Goal: Check status: Check status

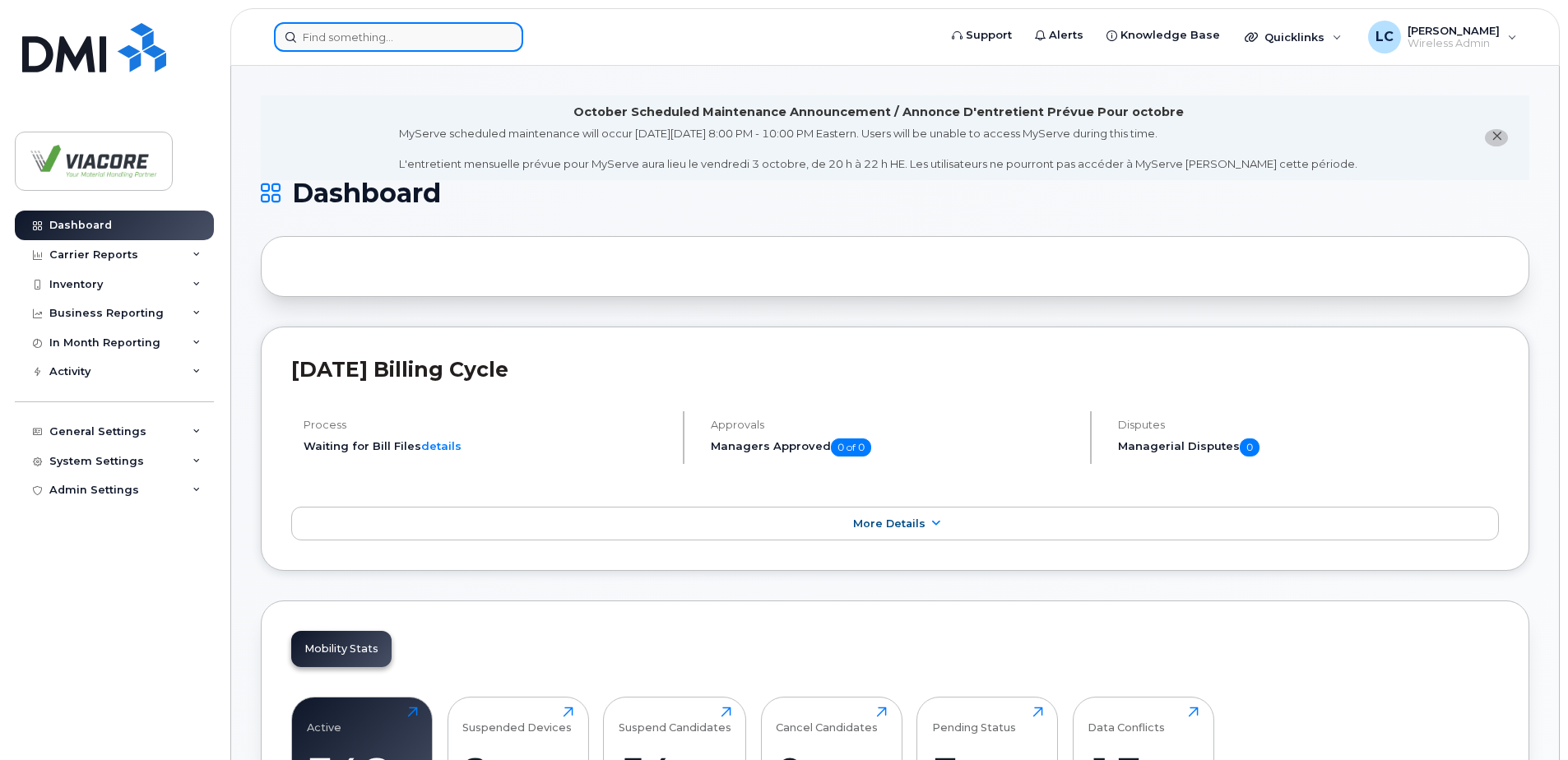
click at [381, 39] on input at bounding box center [399, 36] width 250 height 29
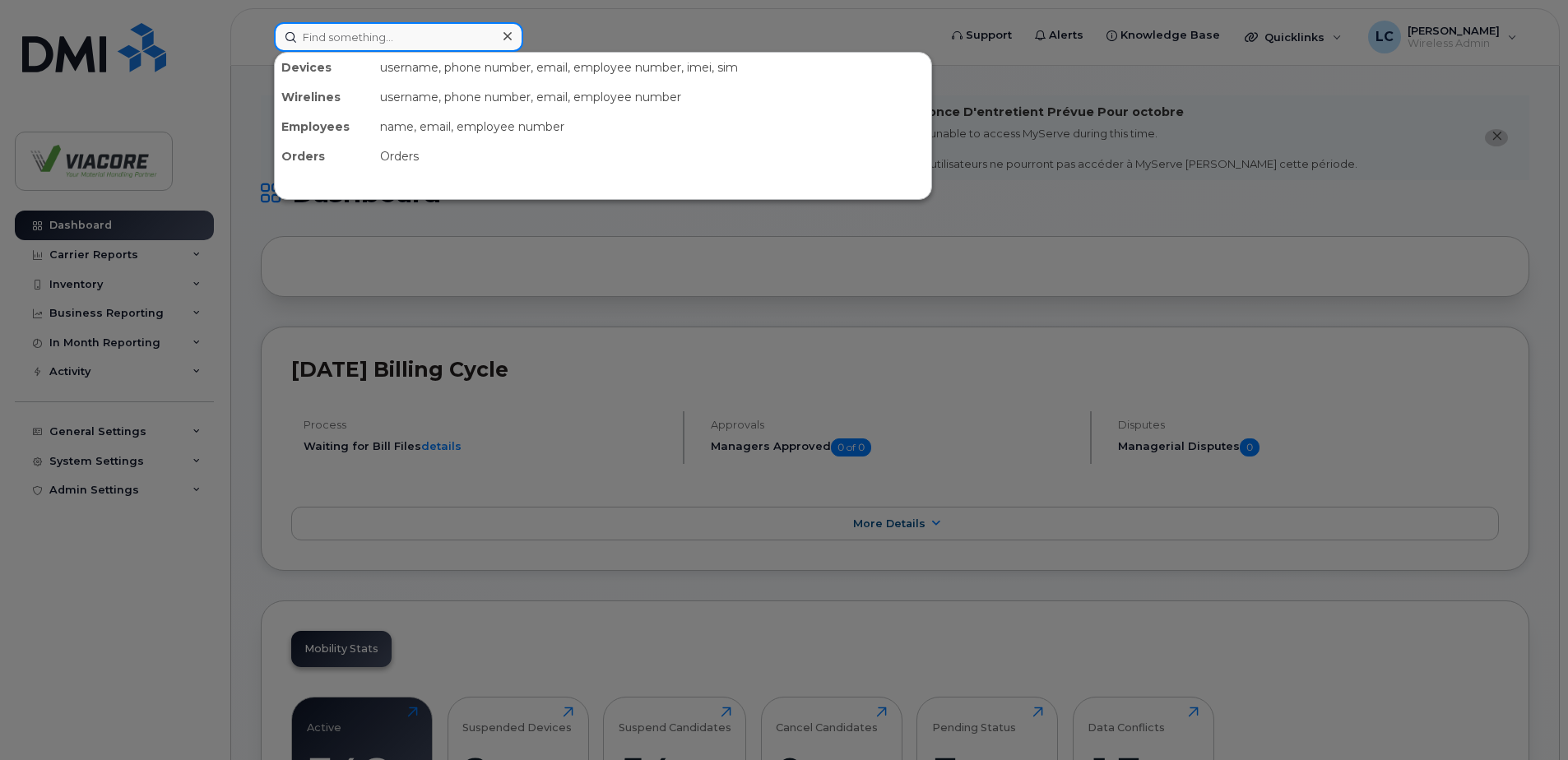
paste input "438-324-2187"
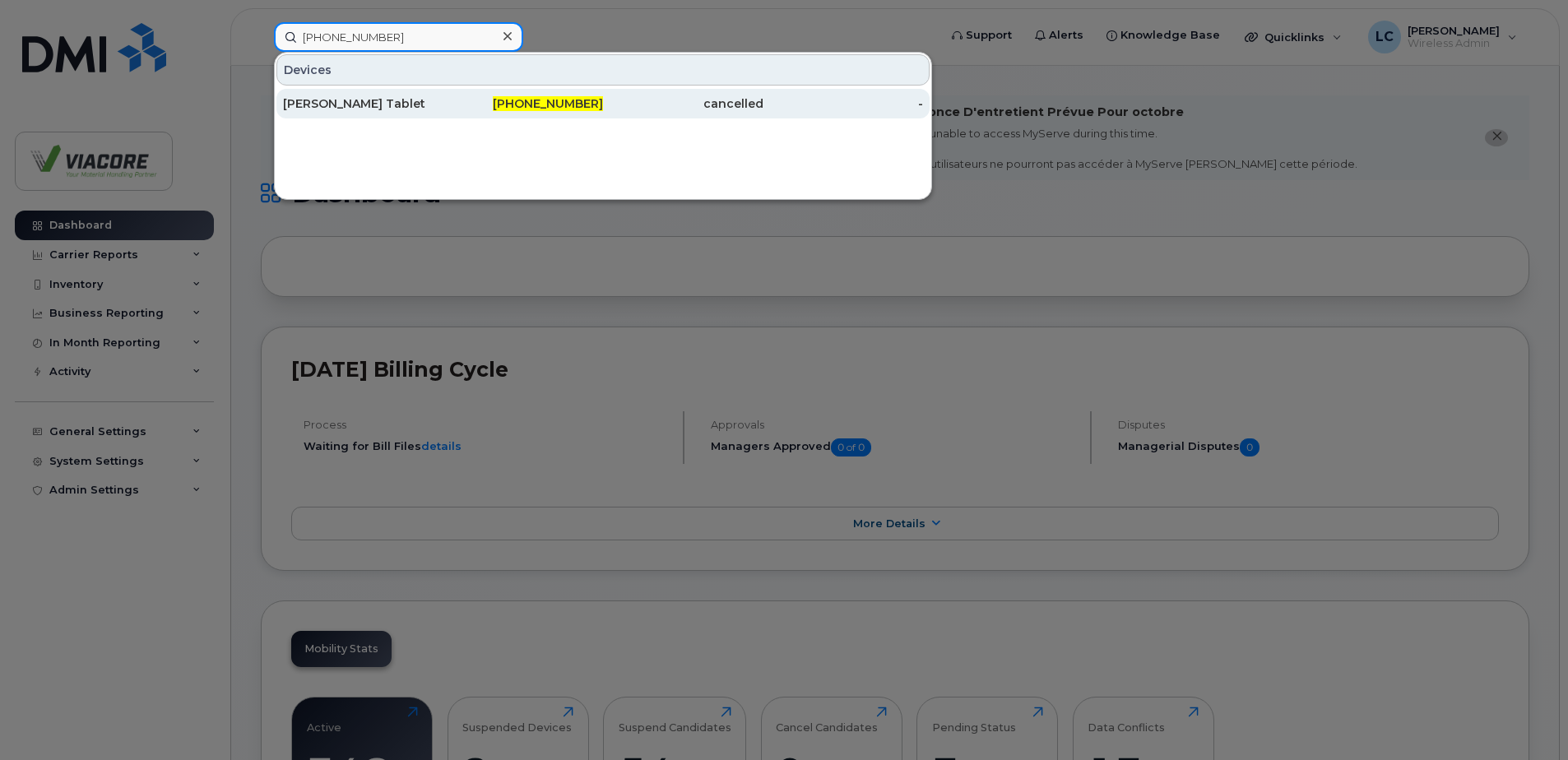
type input "438-324-2187"
click at [376, 99] on div "[PERSON_NAME] Tablet" at bounding box center [363, 103] width 161 height 16
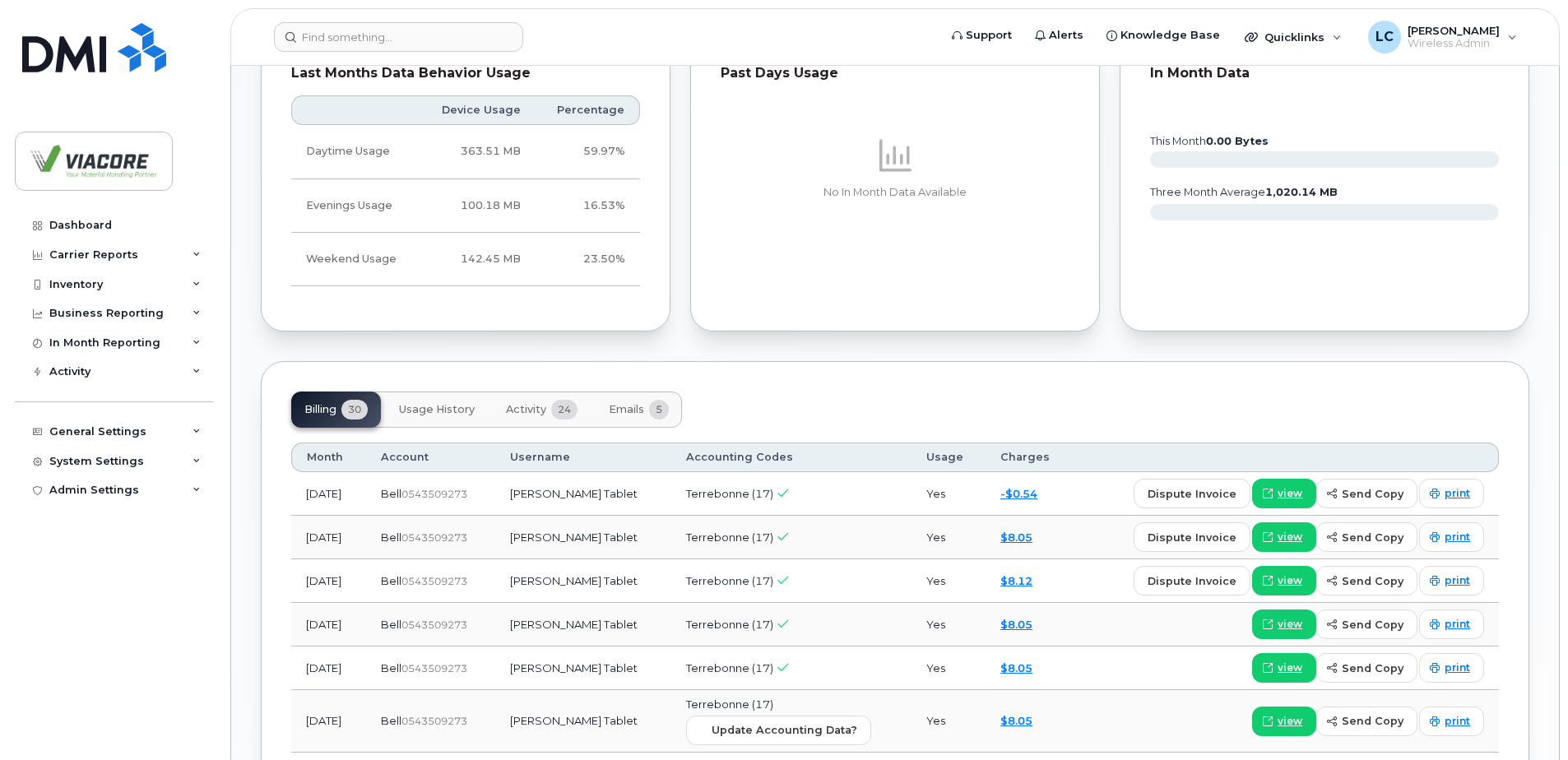
scroll to position [1175, 0]
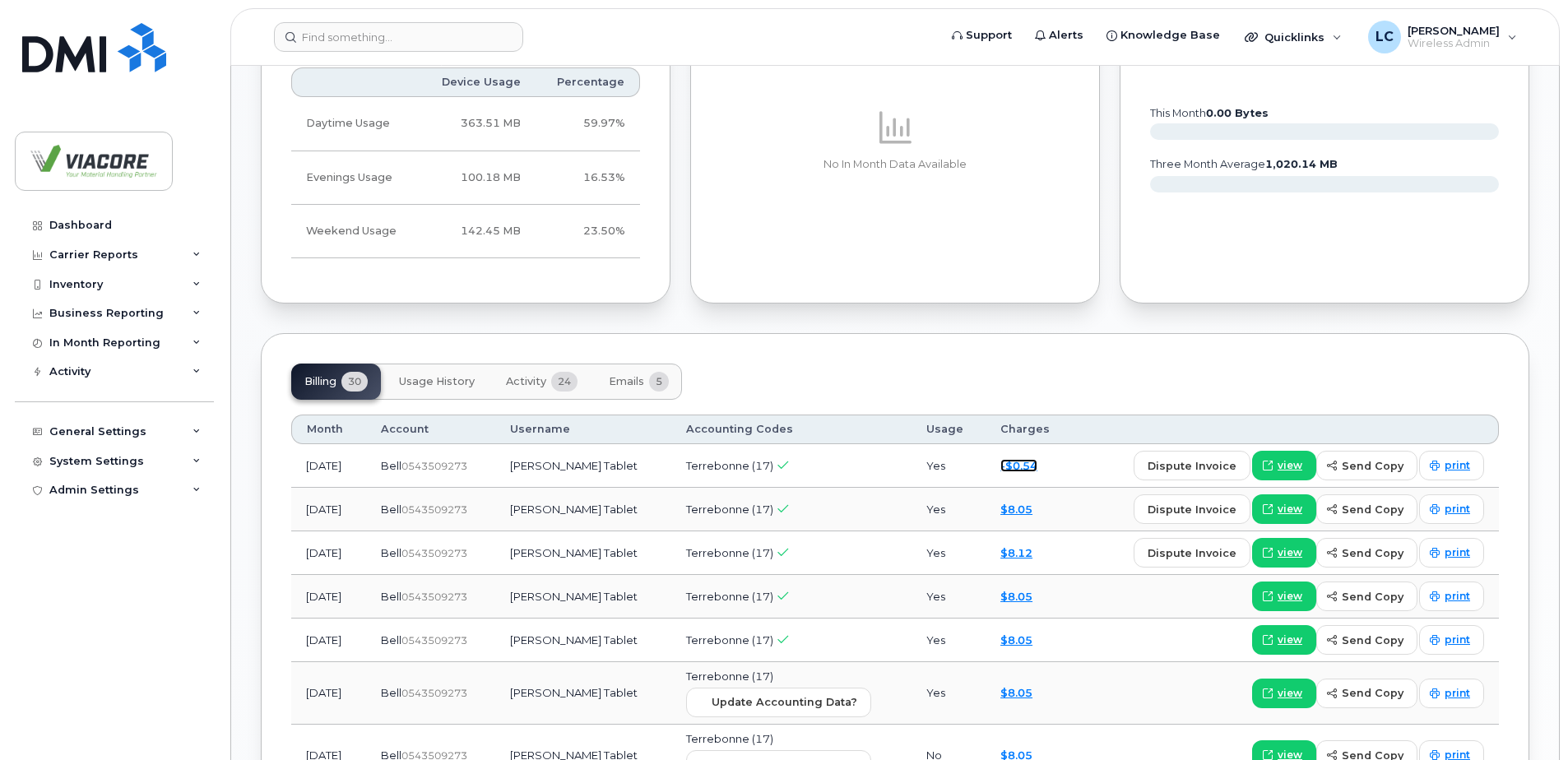
click at [1018, 468] on link "-$0.54" at bounding box center [1019, 465] width 37 height 13
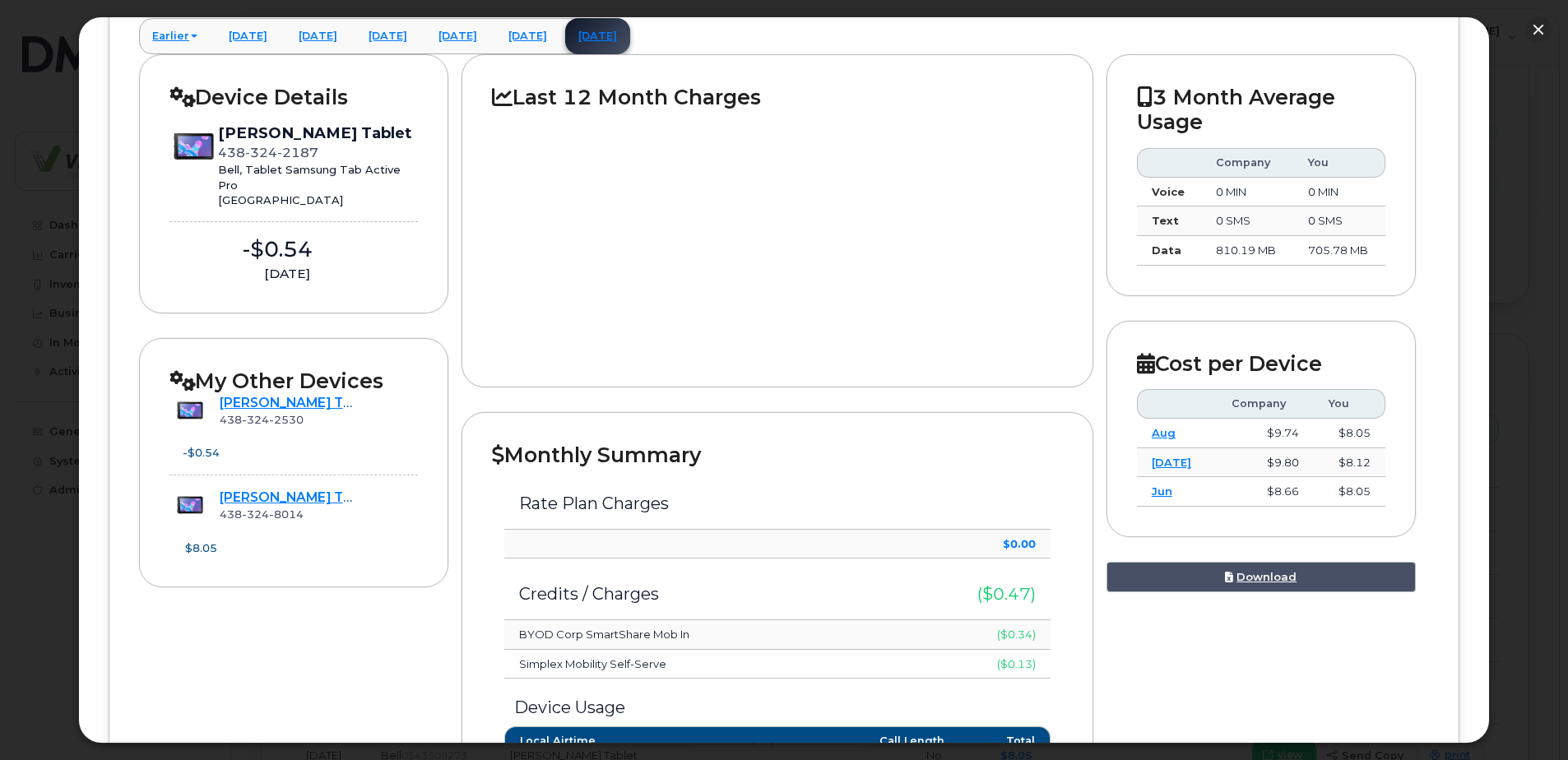
scroll to position [0, 0]
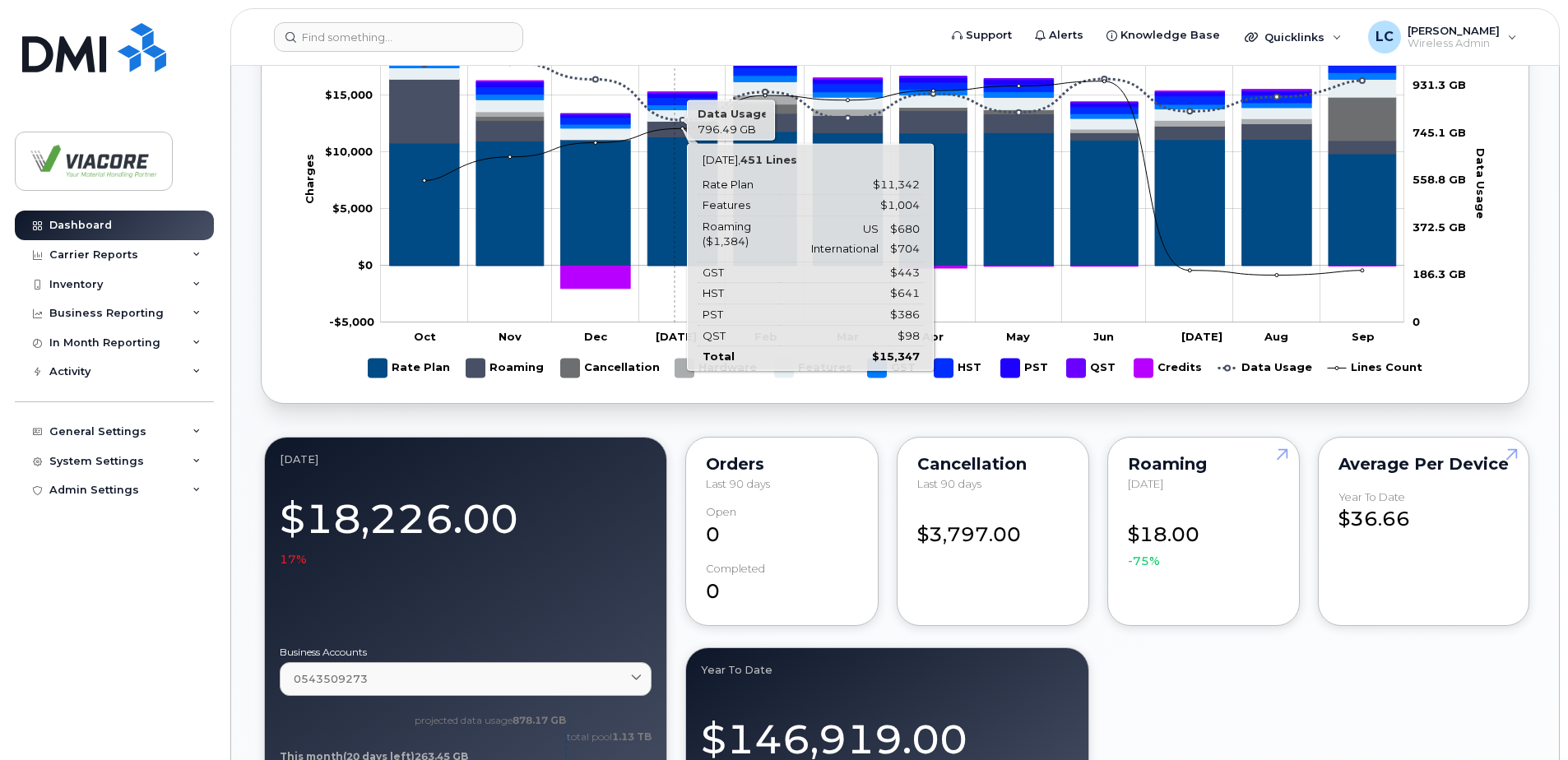
scroll to position [822, 0]
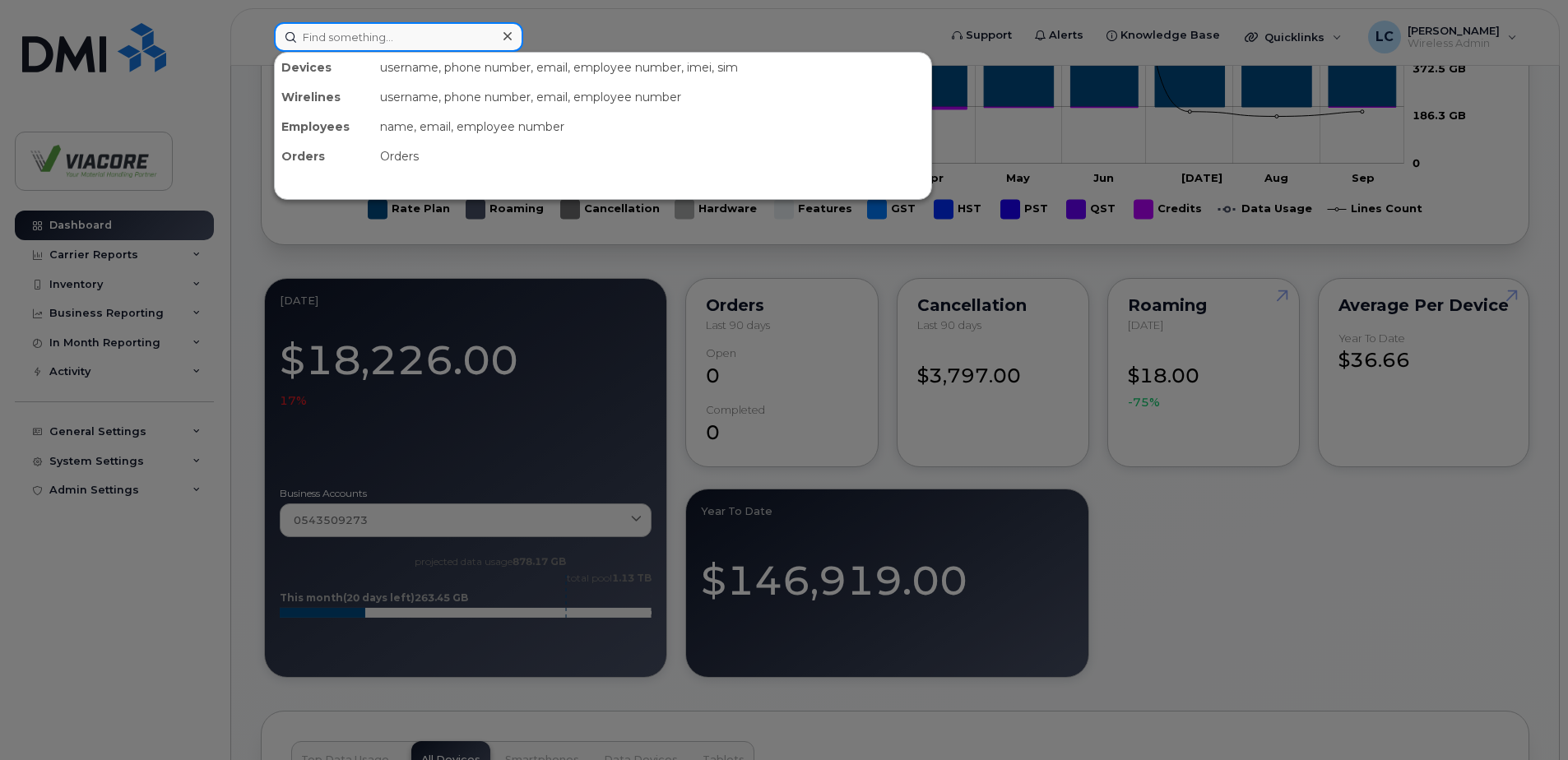
click at [361, 45] on input at bounding box center [399, 36] width 250 height 29
paste input "4383242530"
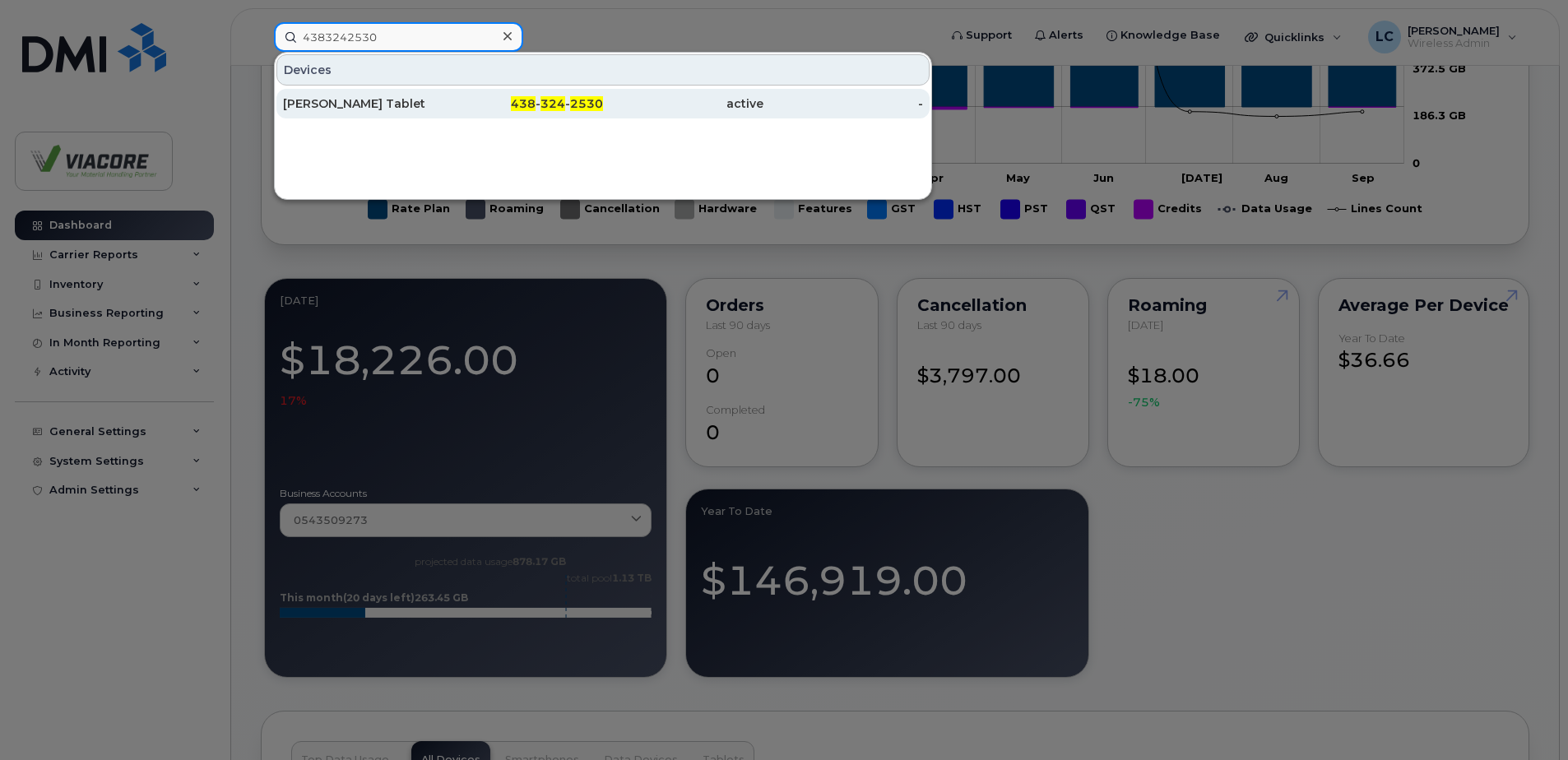
type input "4383242530"
click at [388, 98] on div "Kim Drouin Tablet" at bounding box center [363, 103] width 161 height 16
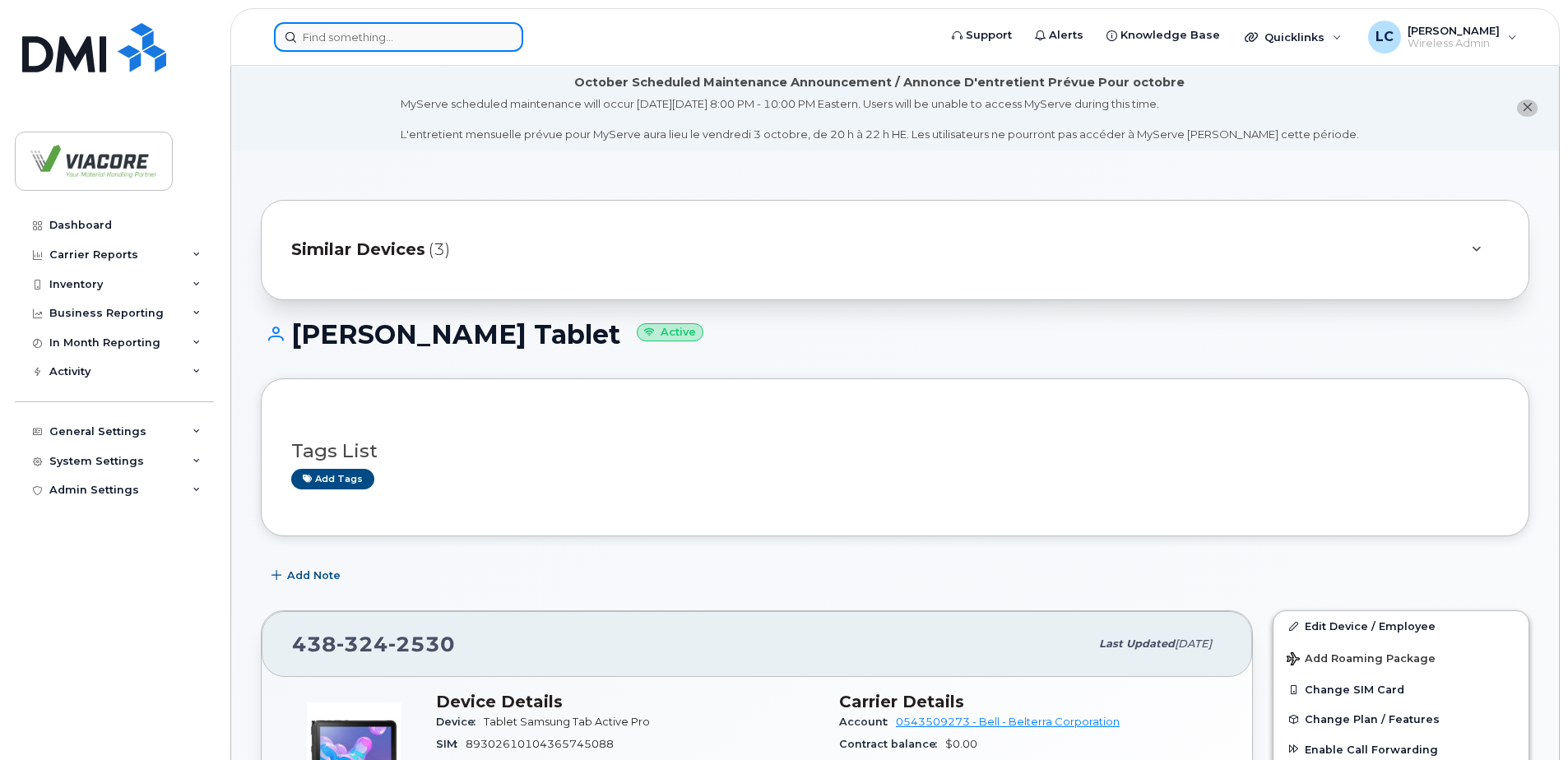
click at [496, 35] on div at bounding box center [399, 36] width 250 height 29
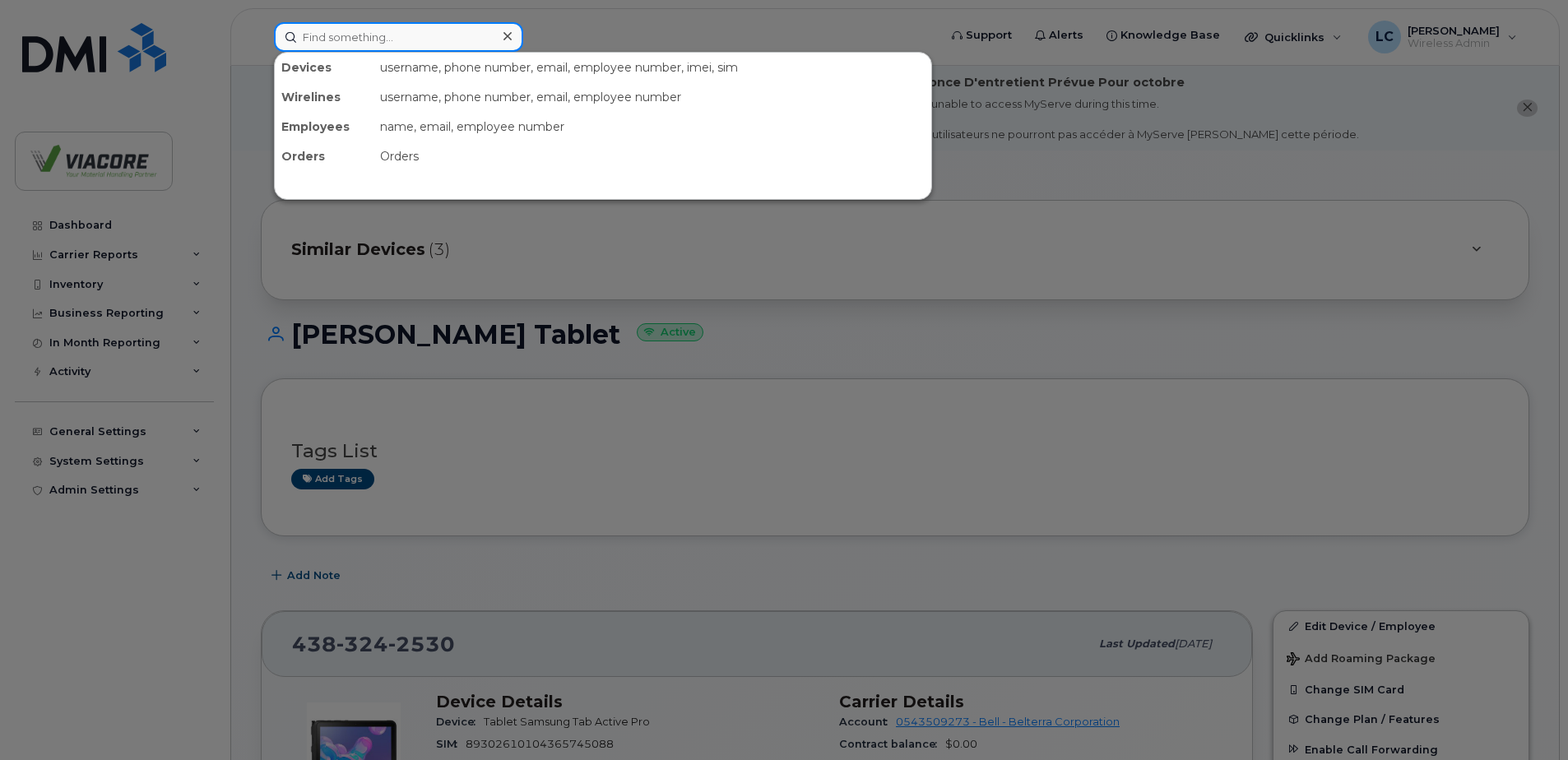
paste input "250-320-9917"
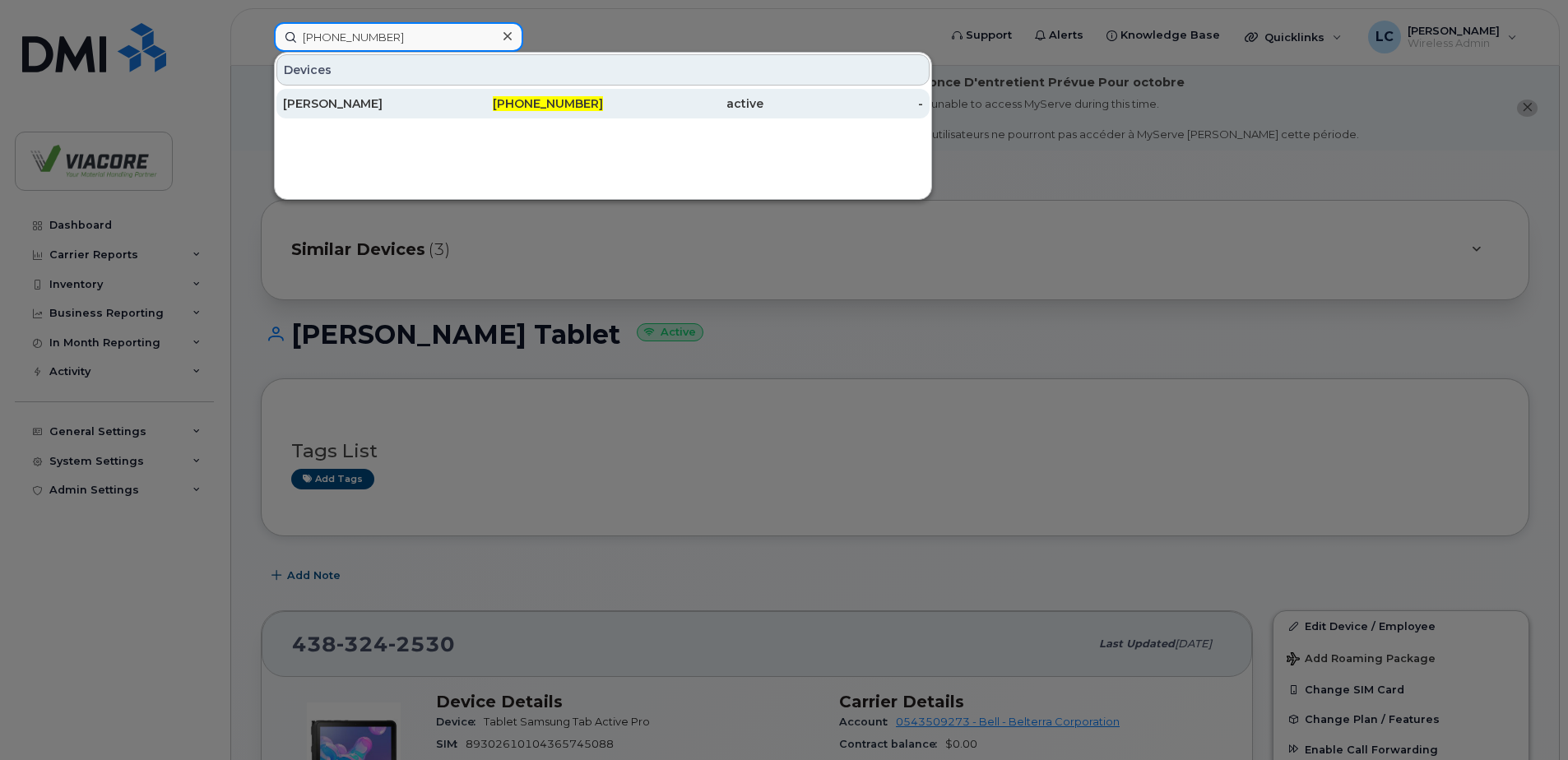
type input "250-320-9917"
click at [344, 105] on div "[PERSON_NAME]" at bounding box center [363, 103] width 161 height 16
